Goal: Register for event/course

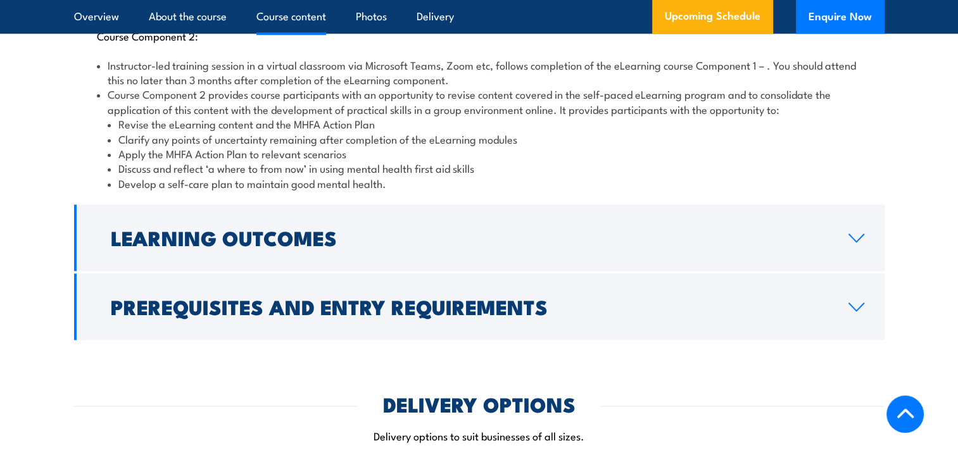
scroll to position [1709, 0]
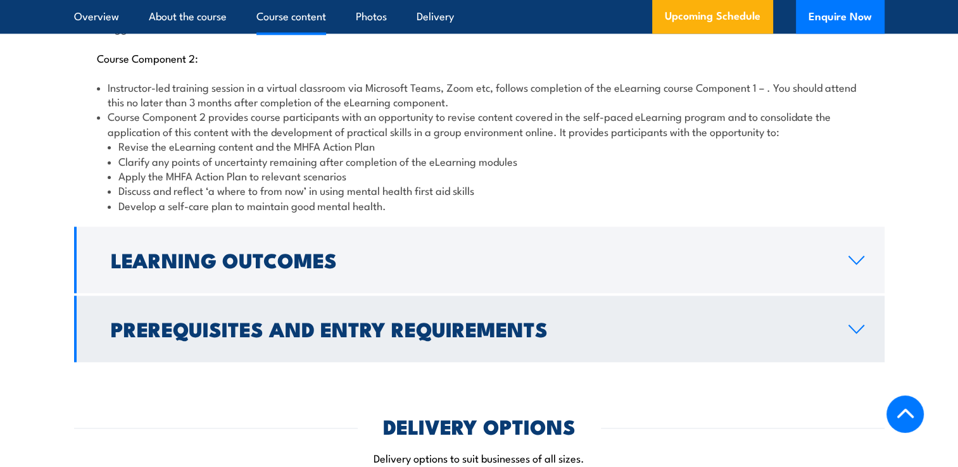
click at [379, 320] on h2 "Prerequisites and Entry Requirements" at bounding box center [469, 329] width 717 height 18
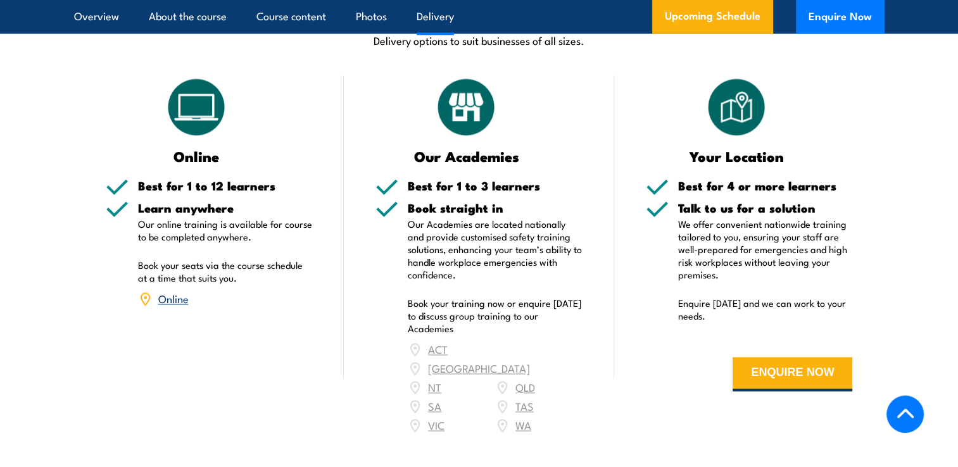
scroll to position [1868, 0]
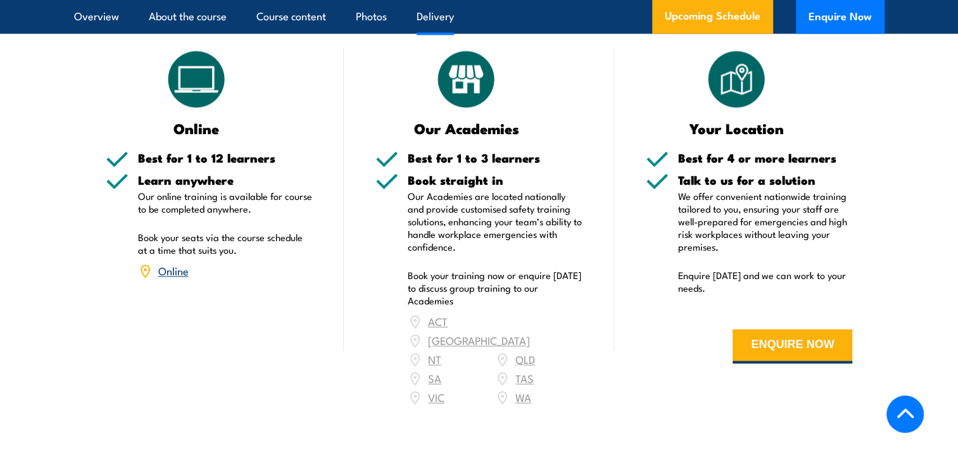
click at [435, 364] on div "ACT [GEOGRAPHIC_DATA] NT [GEOGRAPHIC_DATA] SA TAS [GEOGRAPHIC_DATA] [GEOGRAPHIC…" at bounding box center [495, 359] width 175 height 95
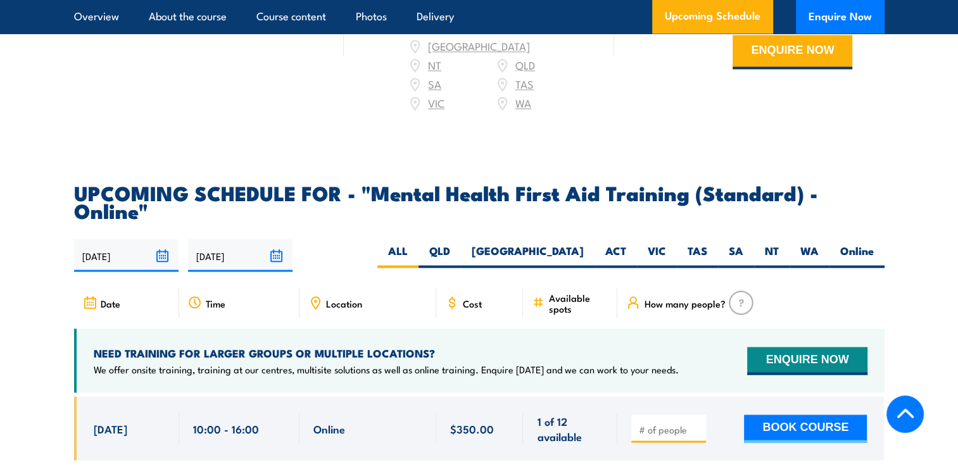
scroll to position [2185, 0]
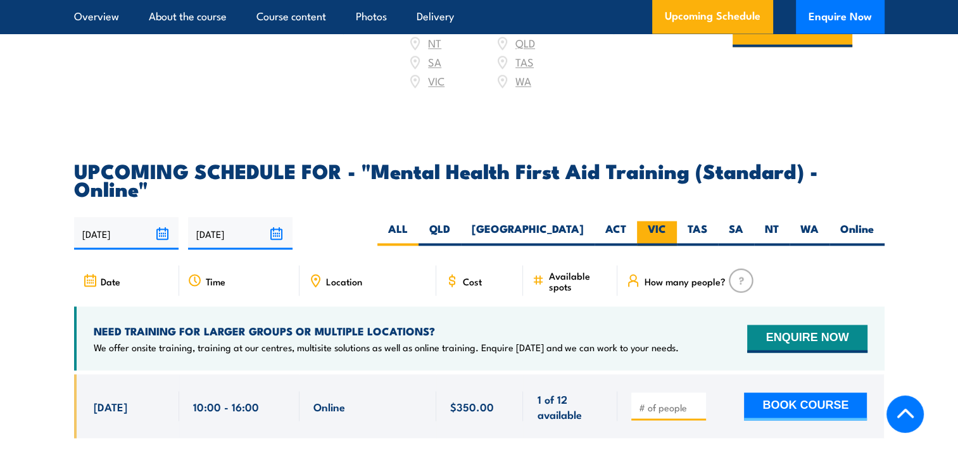
click at [653, 221] on label "VIC" at bounding box center [657, 233] width 40 height 25
click at [666, 221] on input "VIC" at bounding box center [670, 225] width 8 height 8
radio input "true"
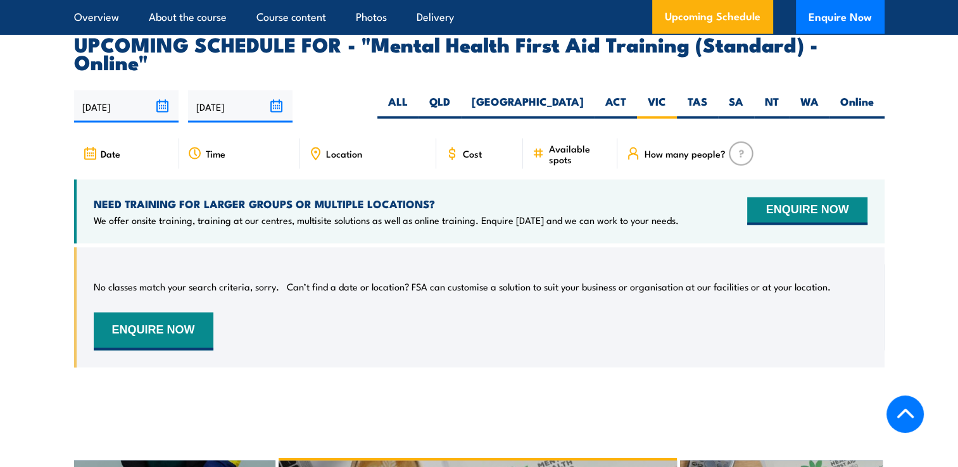
scroll to position [2471, 0]
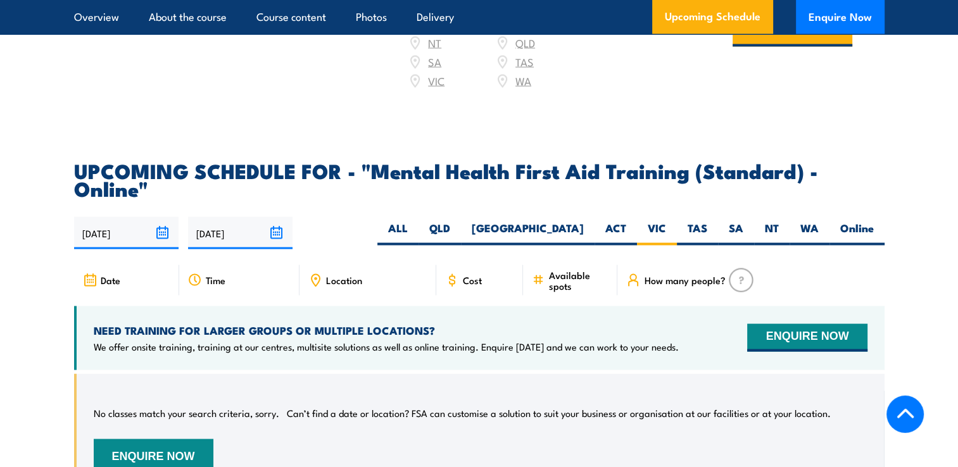
click at [255, 217] on input "[DATE]" at bounding box center [240, 233] width 104 height 32
click at [385, 217] on div "19/09/2025 18/03/2026" at bounding box center [479, 233] width 810 height 32
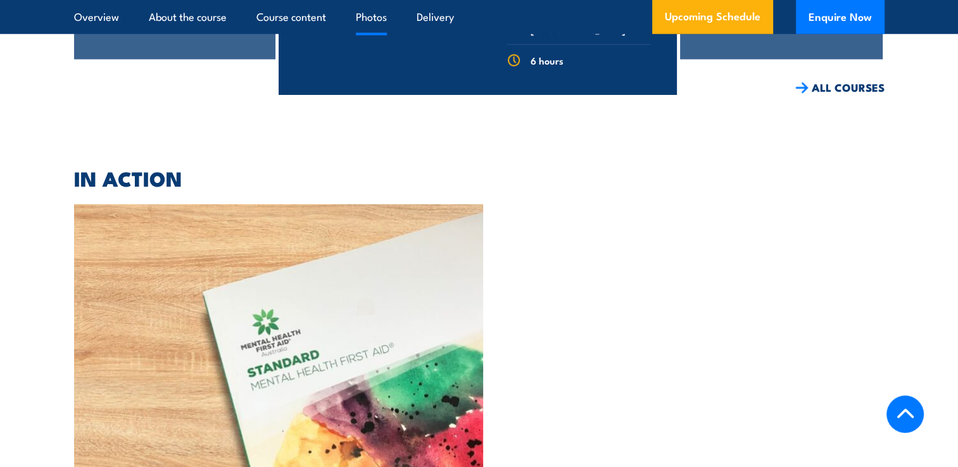
scroll to position [3737, 0]
